Goal: Task Accomplishment & Management: Use online tool/utility

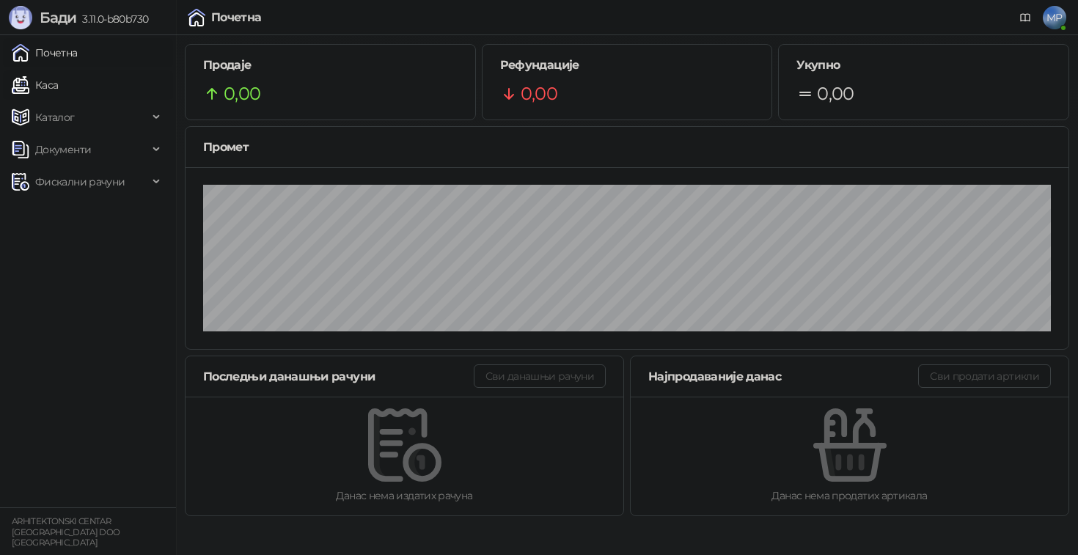
click at [54, 87] on link "Каса" at bounding box center [35, 84] width 46 height 29
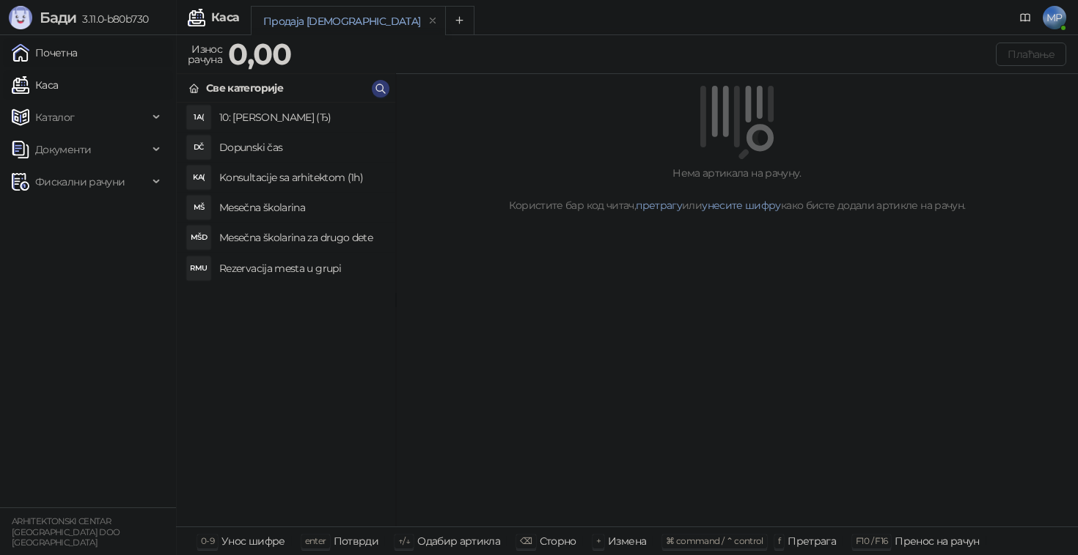
click at [50, 54] on link "Почетна" at bounding box center [45, 52] width 66 height 29
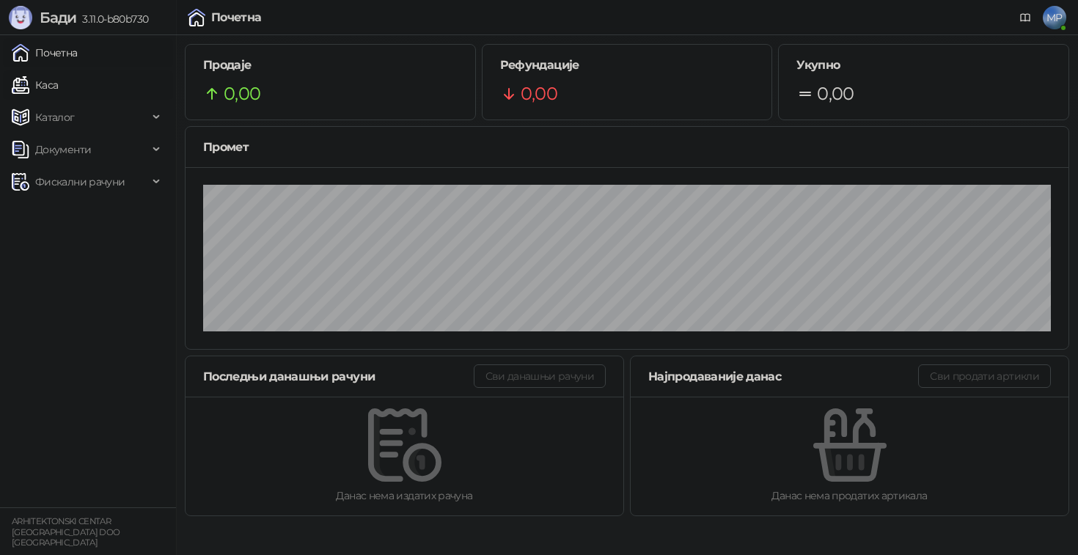
click at [58, 87] on link "Каса" at bounding box center [35, 84] width 46 height 29
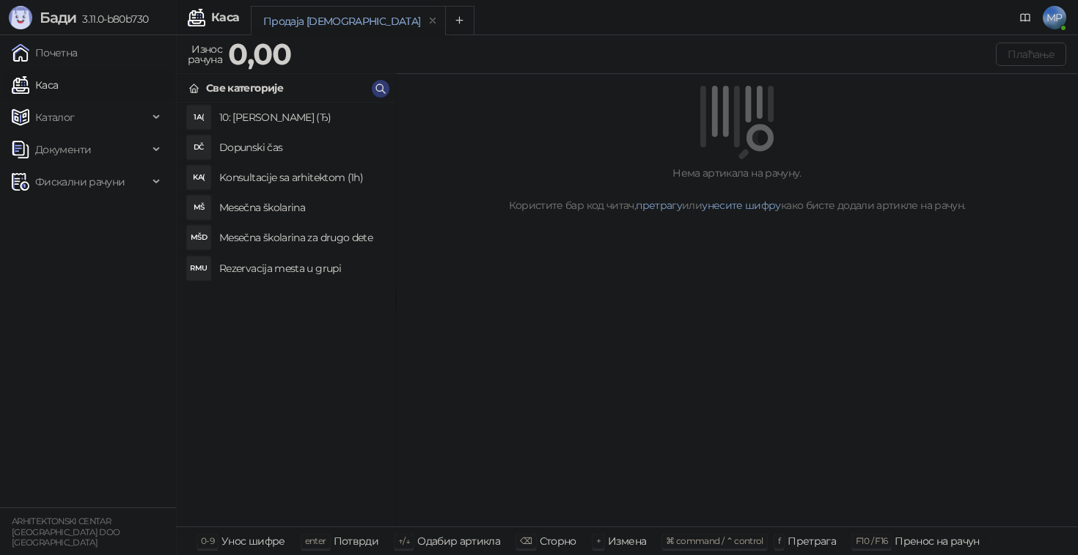
click at [282, 205] on h4 "Mesečna školarina" at bounding box center [301, 207] width 164 height 23
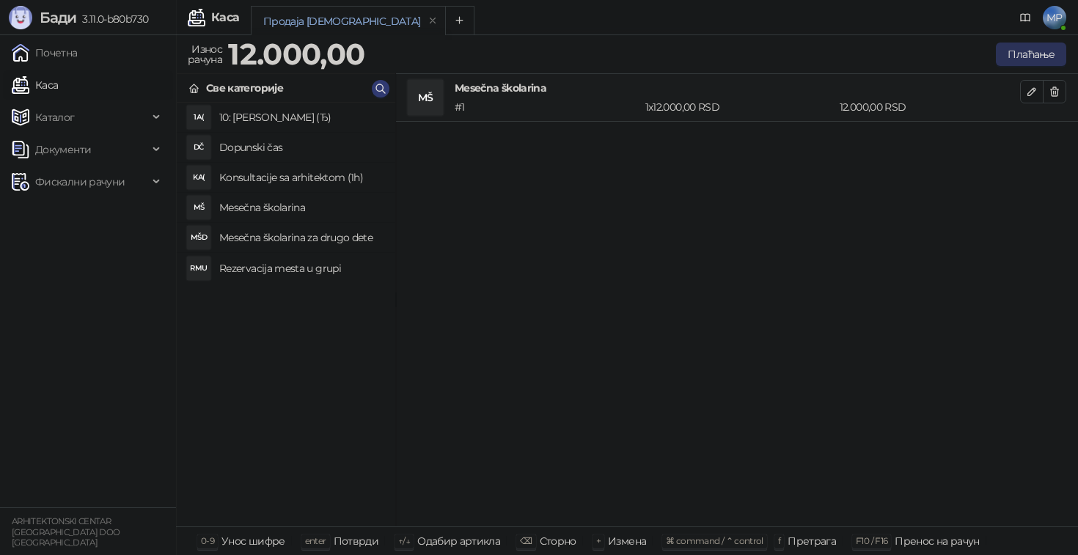
click at [1020, 56] on button "Плаћање" at bounding box center [1031, 54] width 70 height 23
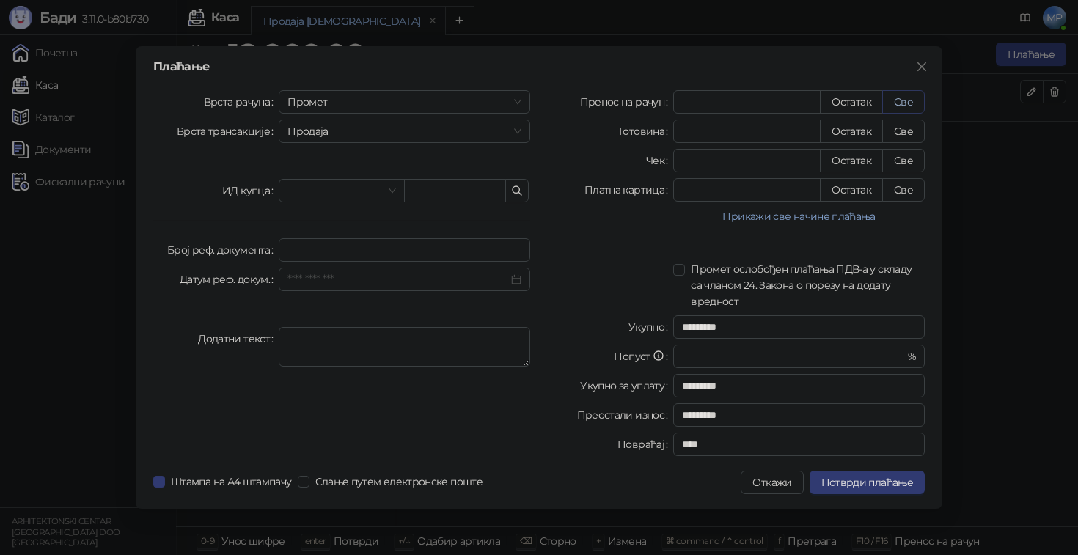
click at [912, 100] on button "Све" at bounding box center [903, 101] width 43 height 23
type input "*****"
type input "****"
click at [889, 485] on span "Потврди плаћање" at bounding box center [867, 482] width 92 height 13
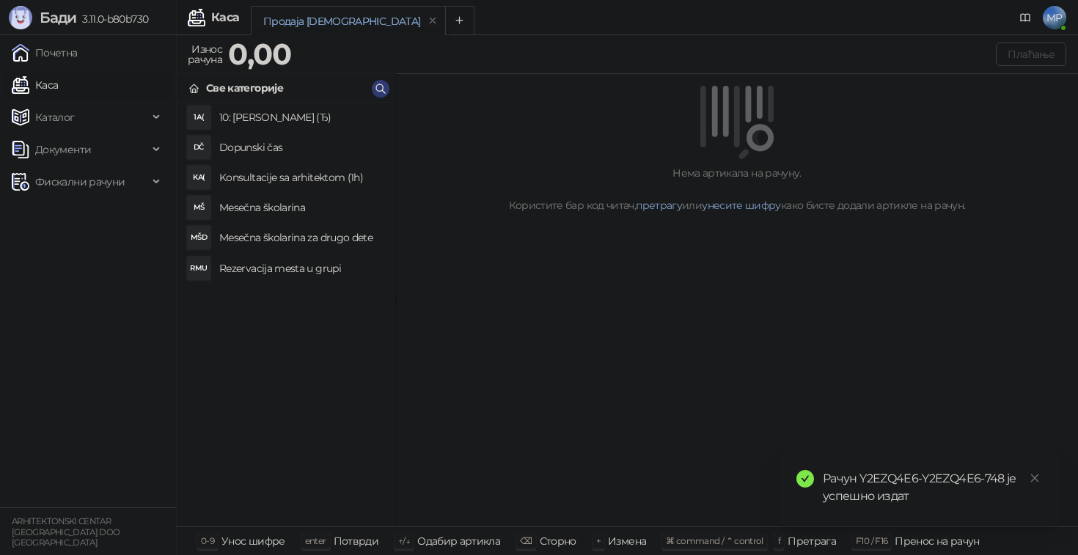
click at [300, 268] on h4 "Rezervacija mesta u grupi" at bounding box center [301, 268] width 164 height 23
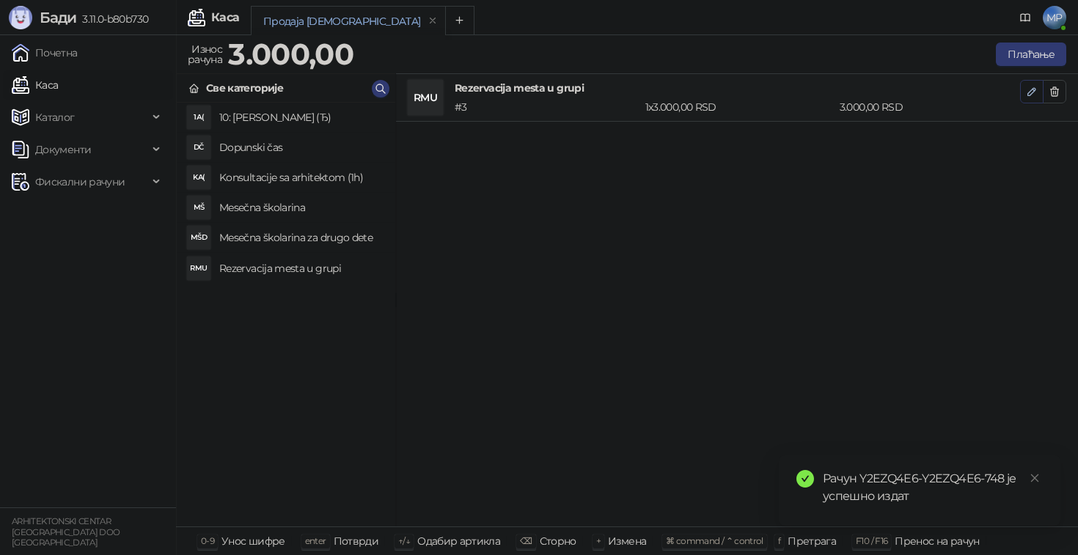
click at [1026, 92] on icon "button" at bounding box center [1032, 92] width 12 height 12
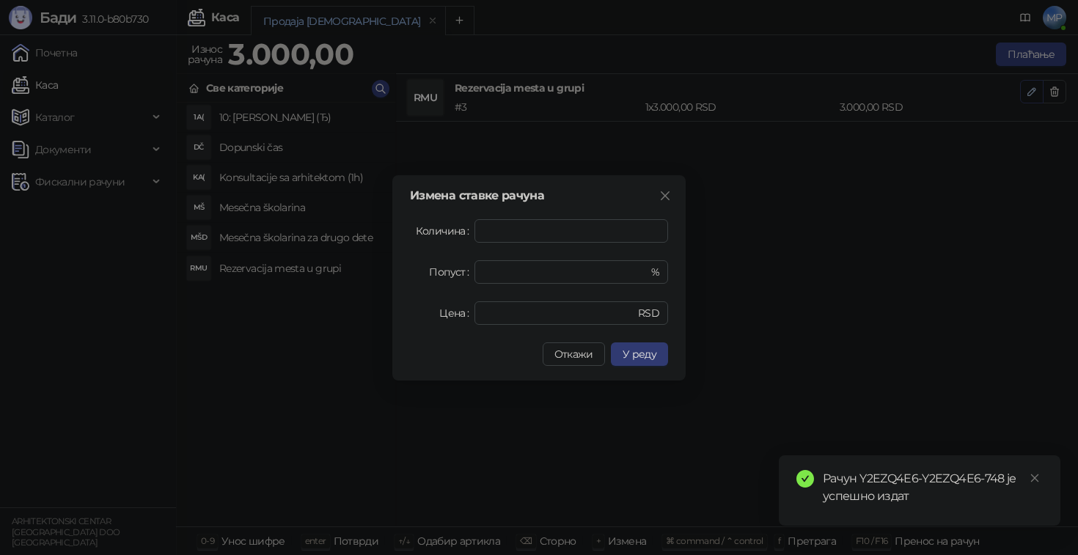
type input "*"
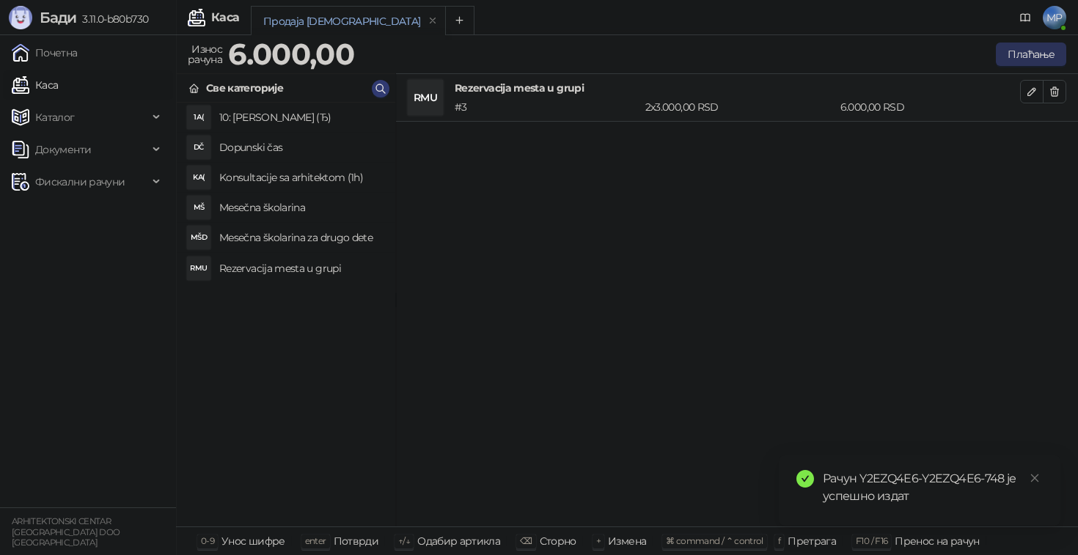
click at [1056, 61] on button "Плаћање" at bounding box center [1031, 54] width 70 height 23
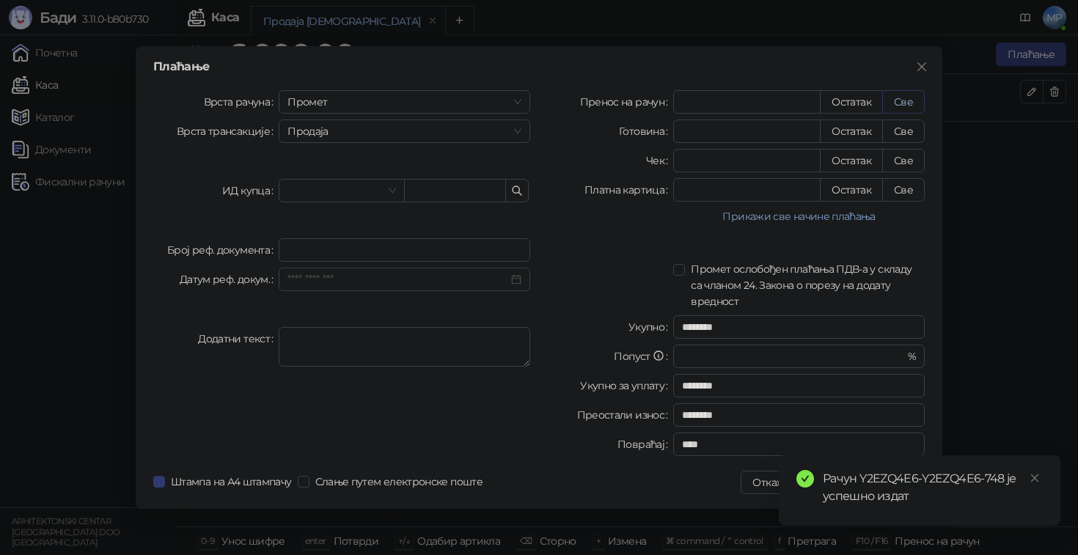
click at [899, 103] on button "Све" at bounding box center [903, 101] width 43 height 23
type input "****"
click at [1033, 480] on icon "close" at bounding box center [1035, 478] width 10 height 10
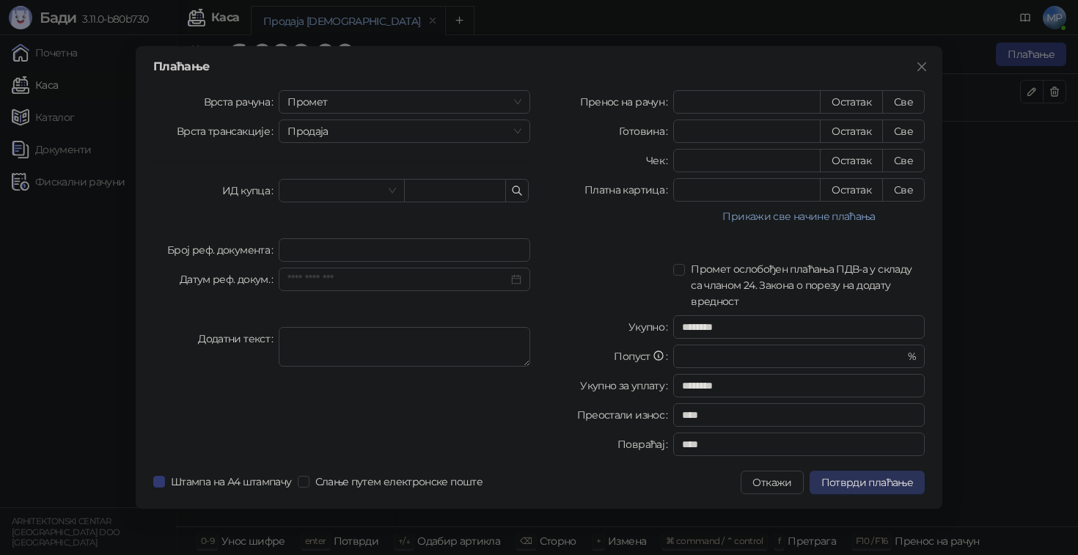
click at [897, 484] on span "Потврди плаћање" at bounding box center [867, 482] width 92 height 13
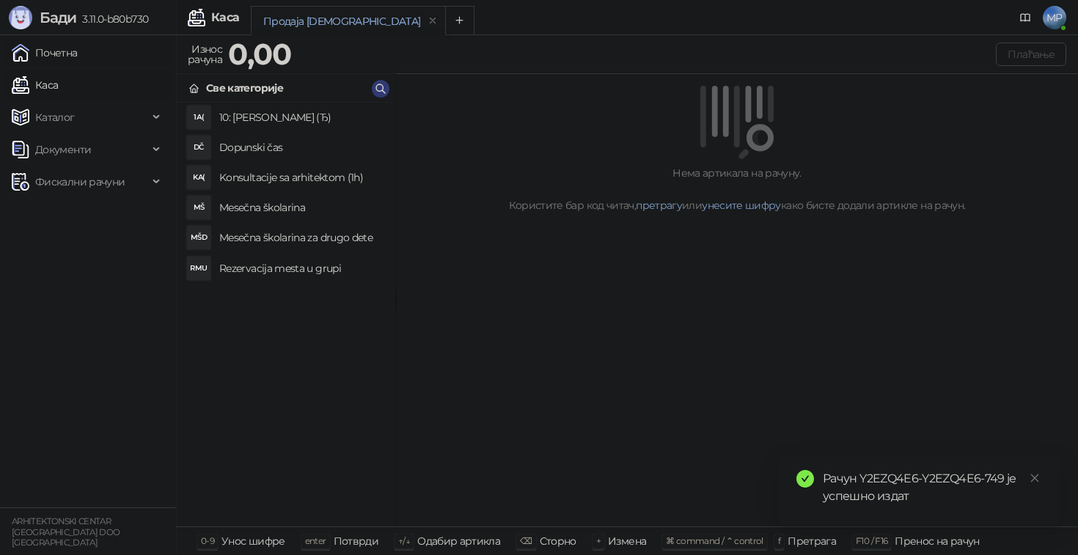
click at [78, 53] on link "Почетна" at bounding box center [45, 52] width 66 height 29
